Goal: Transaction & Acquisition: Purchase product/service

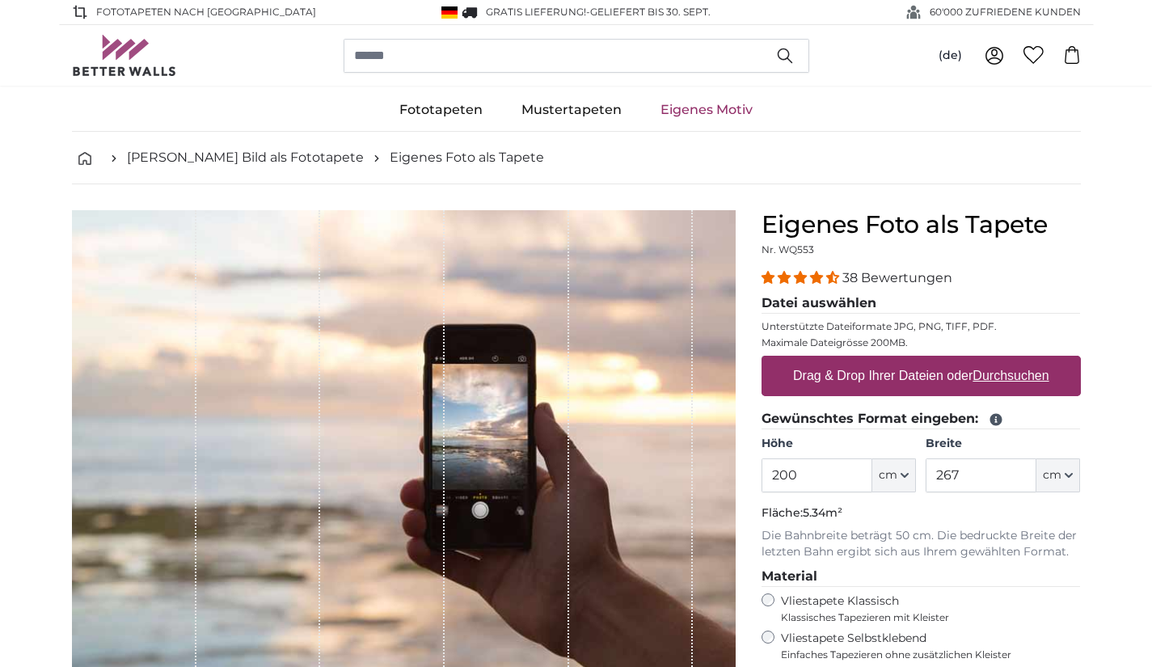
click at [1005, 369] on u "Durchsuchen" at bounding box center [1011, 376] width 76 height 14
click at [1005, 361] on input "Drag & Drop Ihrer Dateien oder Durchsuchen" at bounding box center [921, 358] width 319 height 5
click at [993, 378] on u "Durchsuchen" at bounding box center [1011, 376] width 76 height 14
click at [993, 361] on input "Drag & Drop Ihrer Dateien oder Durchsuchen" at bounding box center [921, 358] width 319 height 5
click at [1024, 375] on u "Durchsuchen" at bounding box center [1011, 376] width 76 height 14
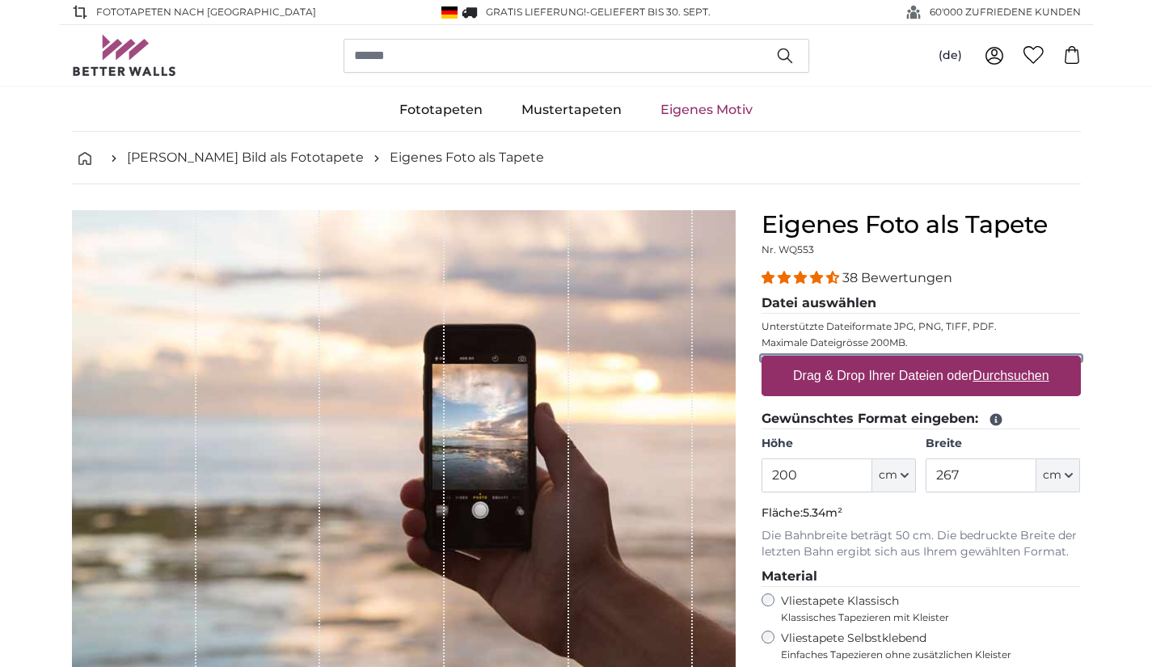
click at [1024, 361] on input "Drag & Drop Ihrer Dateien oder Durchsuchen" at bounding box center [921, 358] width 319 height 5
type input "**********"
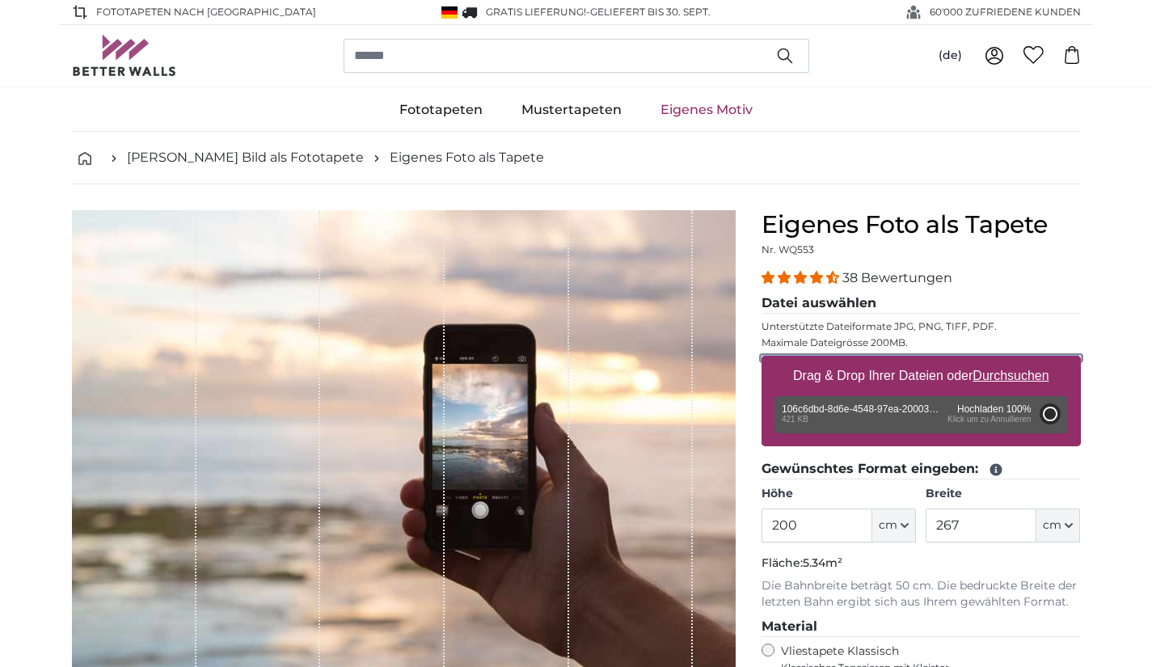
type input "81"
type input "107.7"
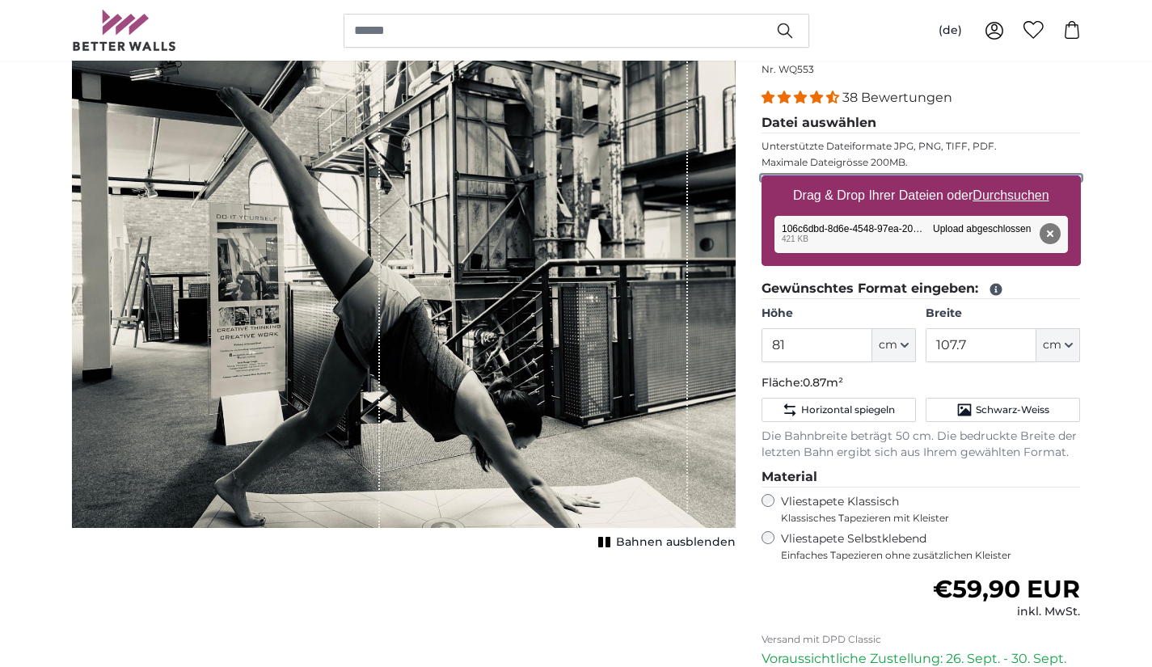
scroll to position [116, 0]
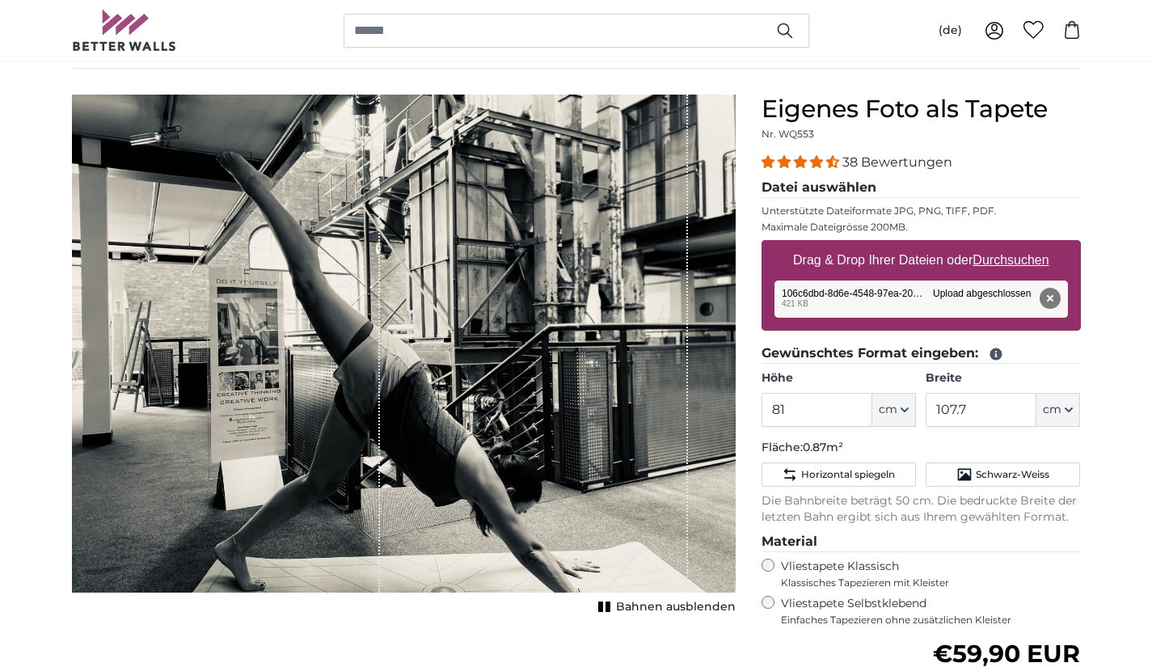
click at [825, 604] on label "Vliestapete Selbstklebend Einfaches Tapezieren ohne zusätzlichen Kleister" at bounding box center [931, 611] width 300 height 31
click at [824, 580] on span "Klassisches Tapezieren mit Kleister" at bounding box center [924, 583] width 286 height 13
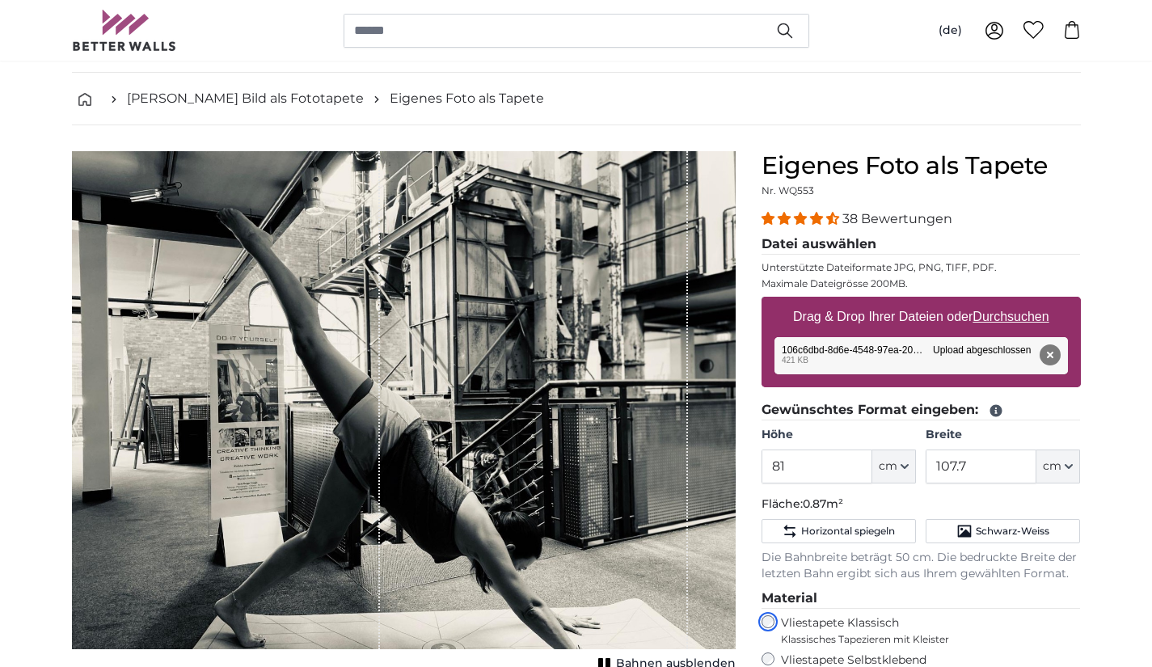
scroll to position [65, 0]
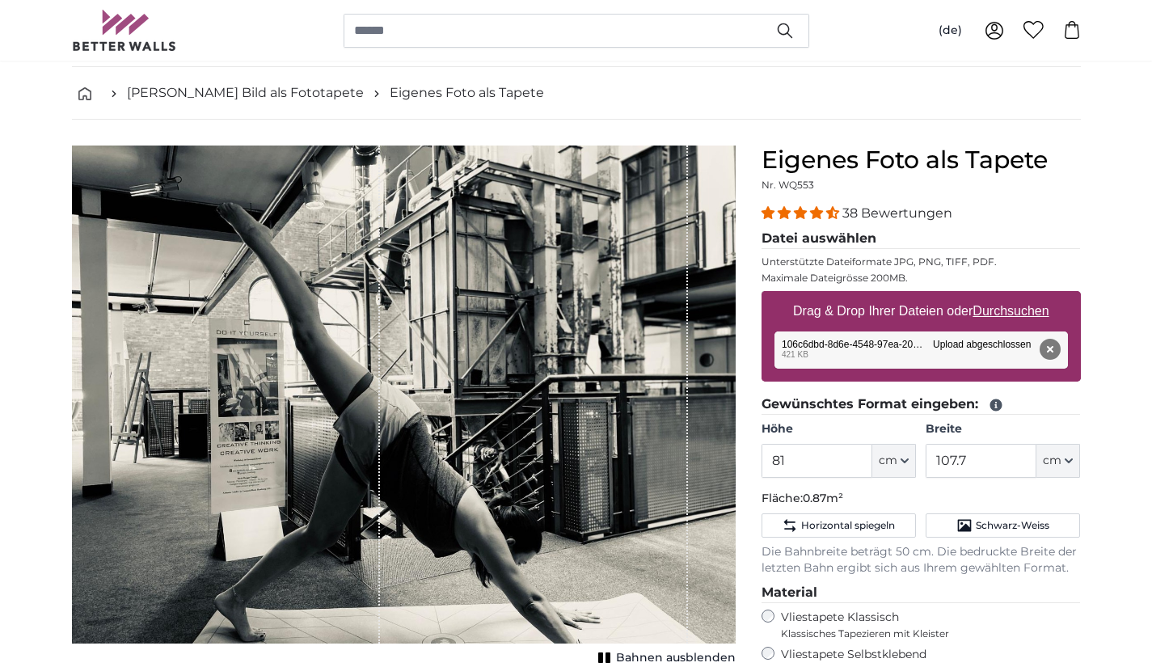
click at [859, 332] on div "Entfernen Nochmal versuchen Entfernen Hochladen Abbrechen Nochmal versuchen Ent…" at bounding box center [922, 350] width 294 height 37
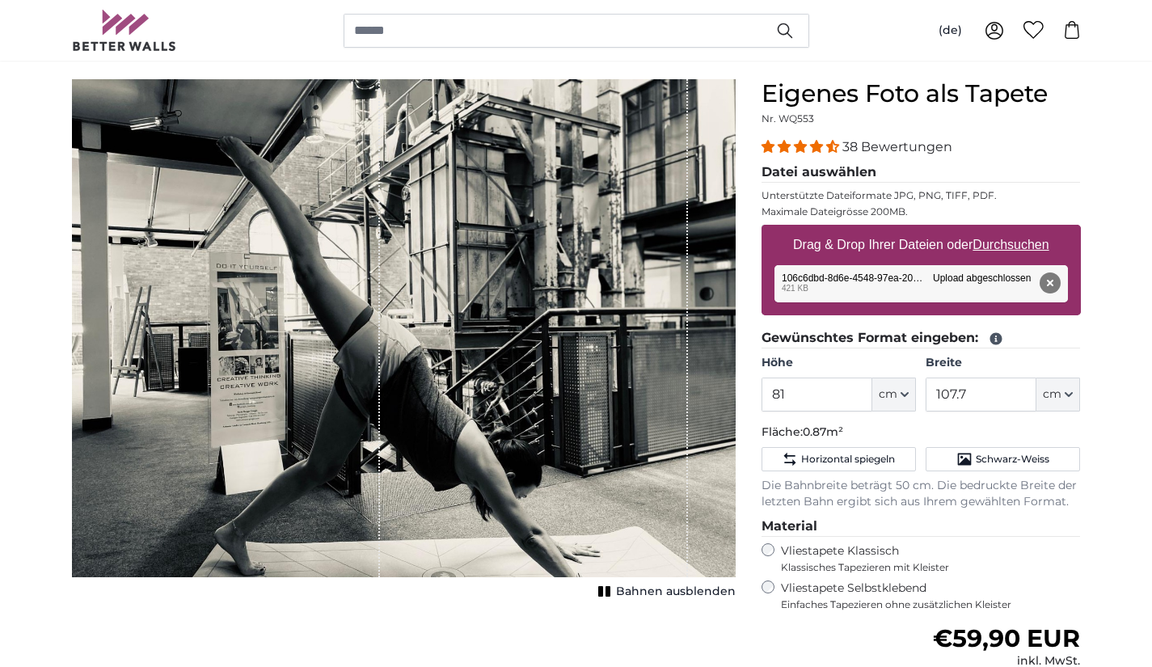
scroll to position [129, 0]
